Goal: Task Accomplishment & Management: Use online tool/utility

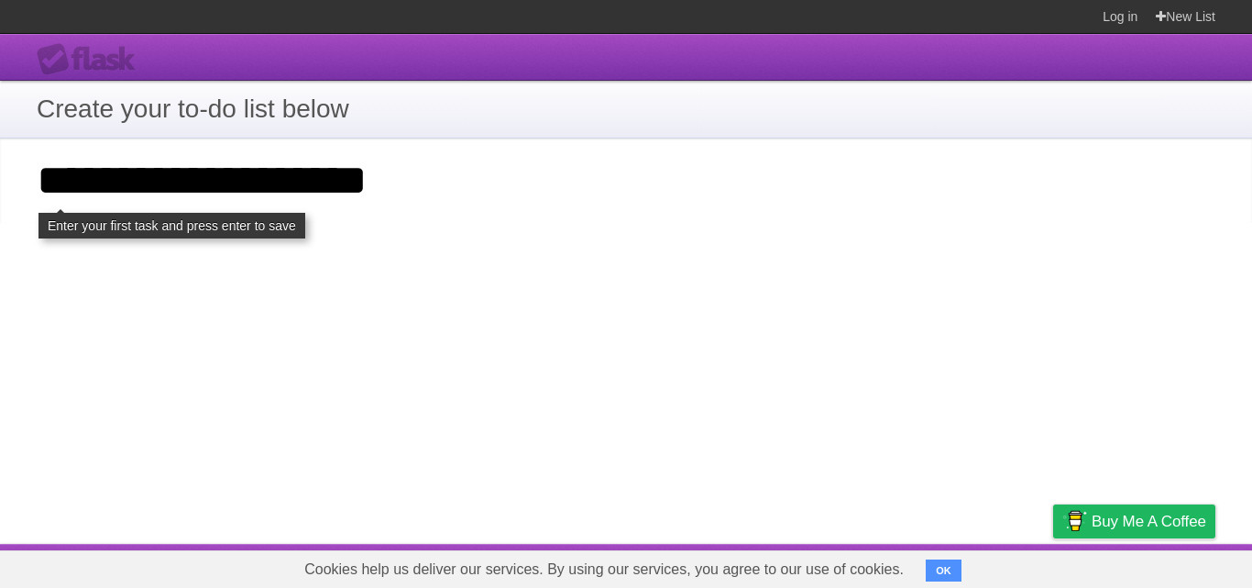
type input "**********"
click input "**********" at bounding box center [0, 0] width 0 height 0
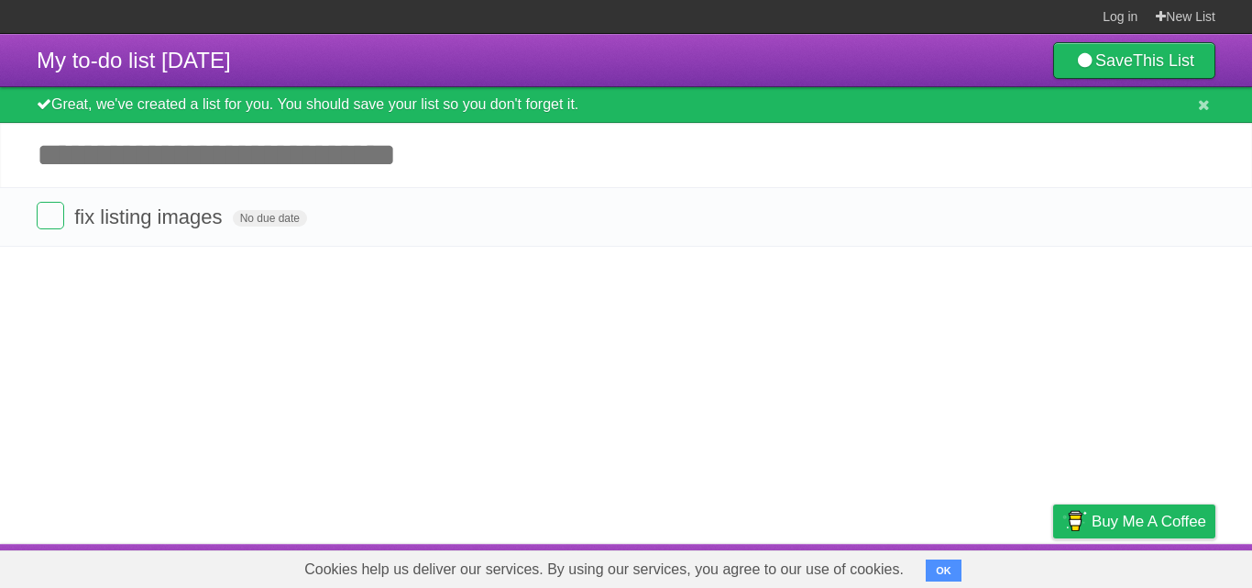
click at [151, 148] on input "Add another task" at bounding box center [626, 155] width 1252 height 64
